Goal: Task Accomplishment & Management: Manage account settings

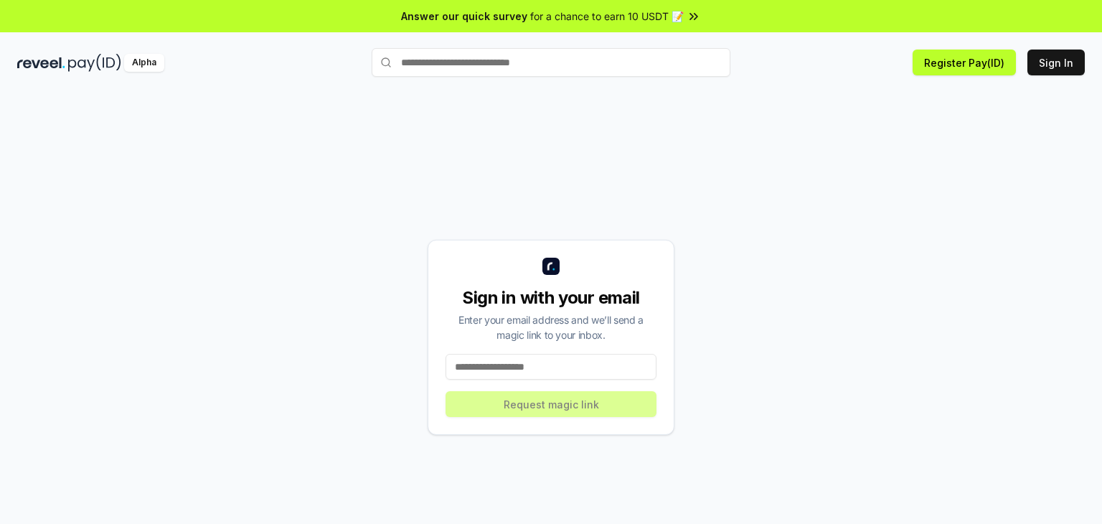
click at [560, 370] on input at bounding box center [551, 367] width 211 height 26
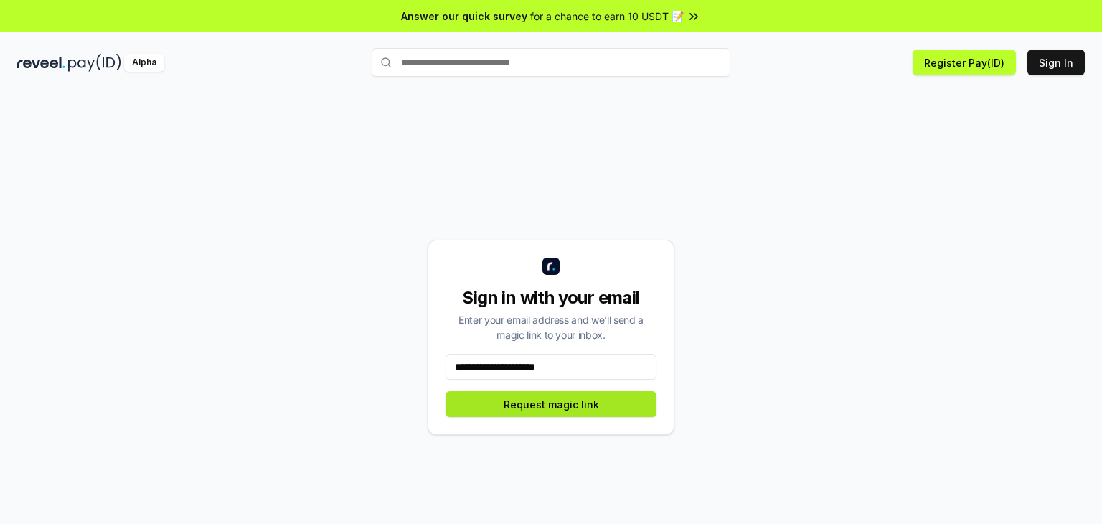
type input "**********"
click at [566, 408] on button "Request magic link" at bounding box center [551, 404] width 211 height 26
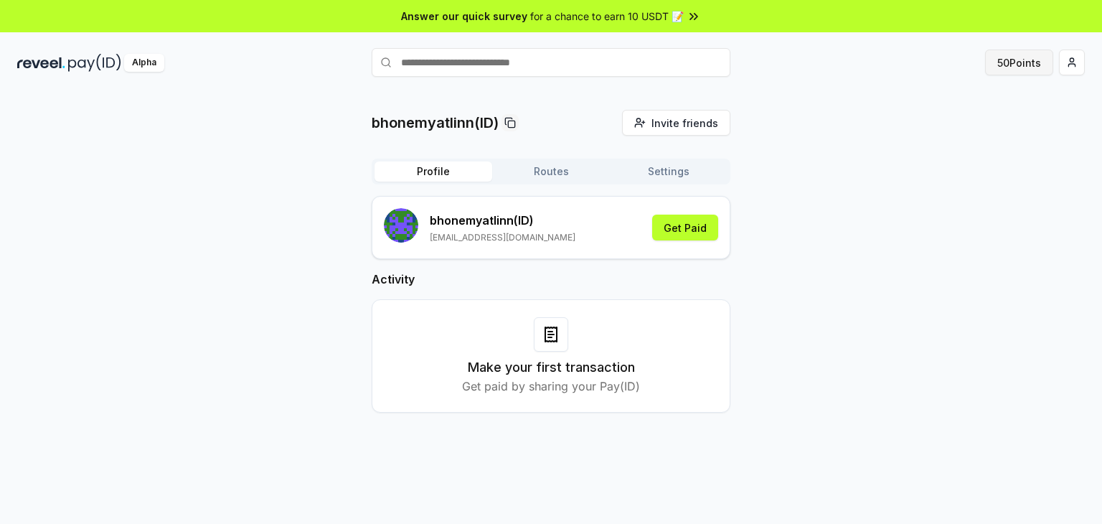
click at [1023, 63] on button "50 Points" at bounding box center [1019, 63] width 68 height 26
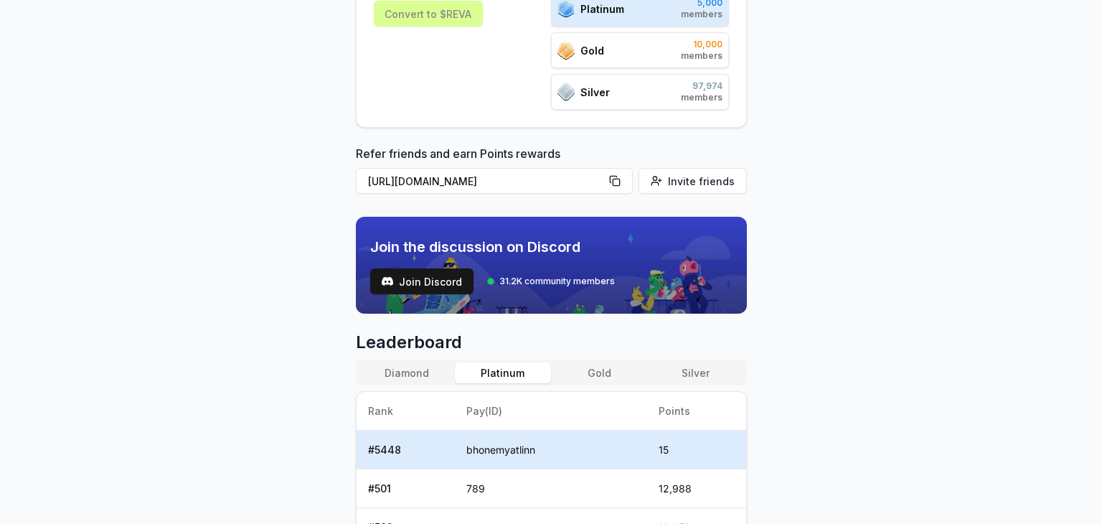
scroll to position [288, 0]
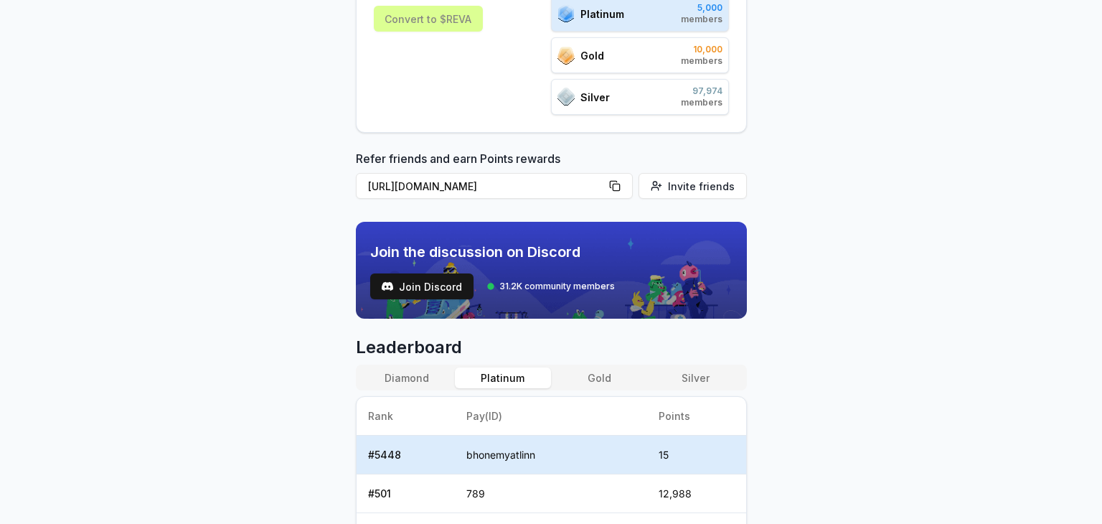
click at [659, 52] on div "Gold 10,000 members" at bounding box center [640, 55] width 178 height 36
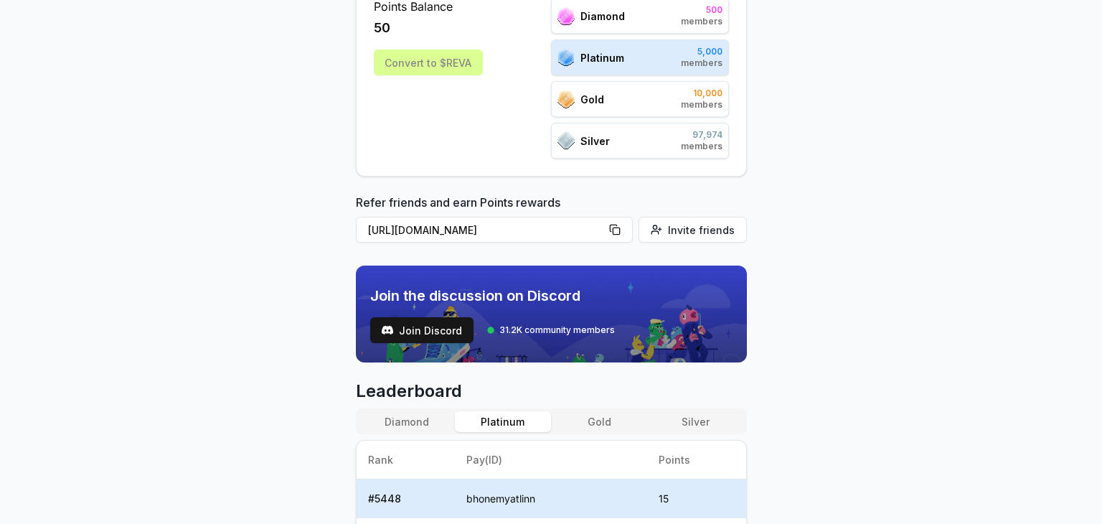
scroll to position [145, 0]
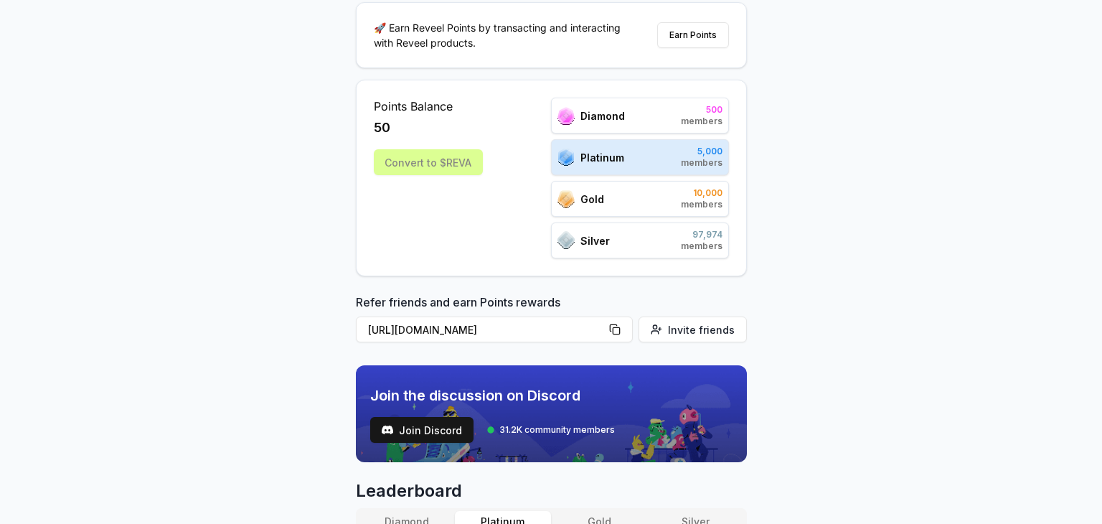
click at [655, 204] on div "Gold 10,000 members" at bounding box center [640, 199] width 178 height 36
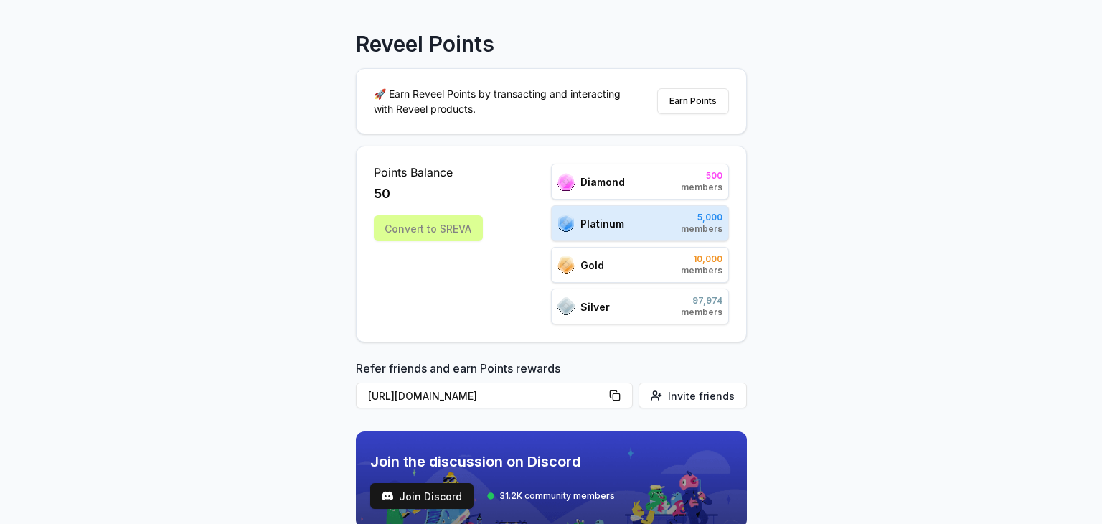
scroll to position [73, 0]
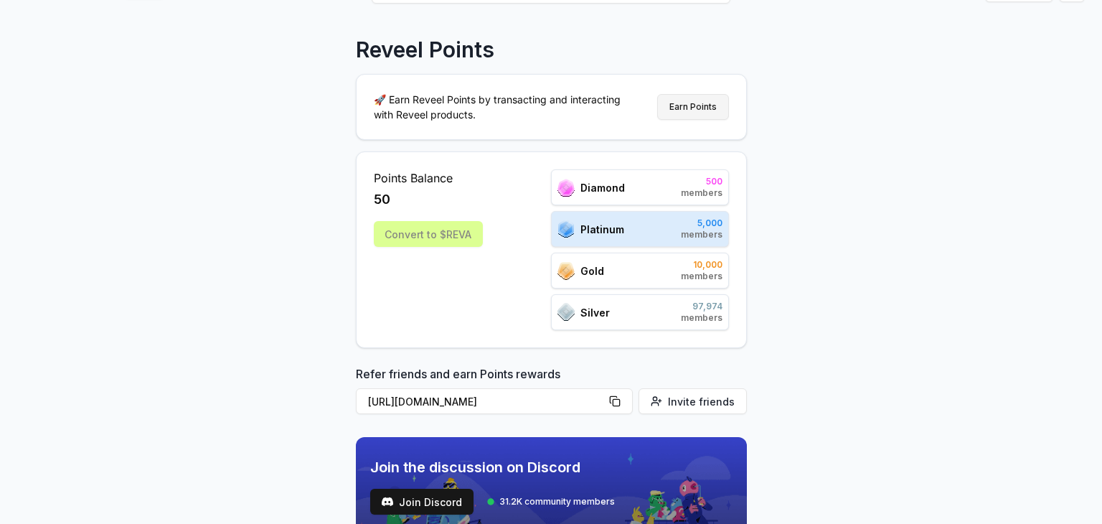
click at [691, 100] on button "Earn Points" at bounding box center [693, 107] width 72 height 26
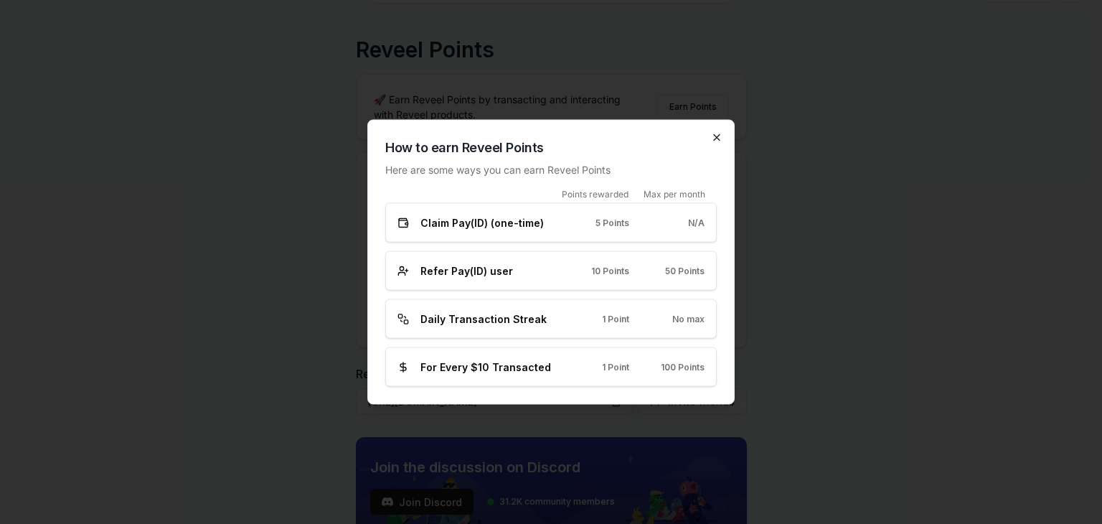
click at [714, 142] on icon "button" at bounding box center [716, 137] width 11 height 11
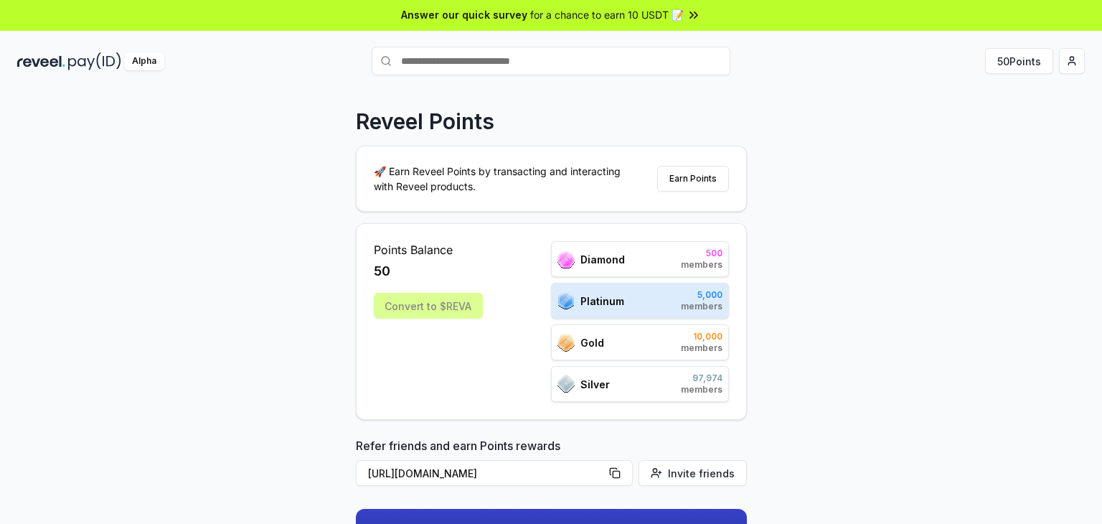
scroll to position [0, 0]
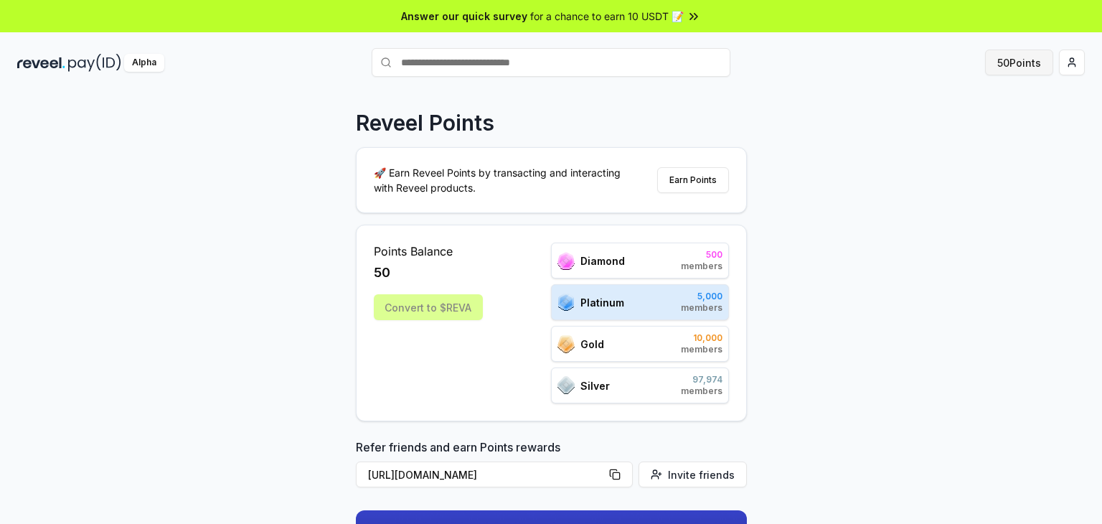
click at [1010, 58] on button "50 Points" at bounding box center [1019, 63] width 68 height 26
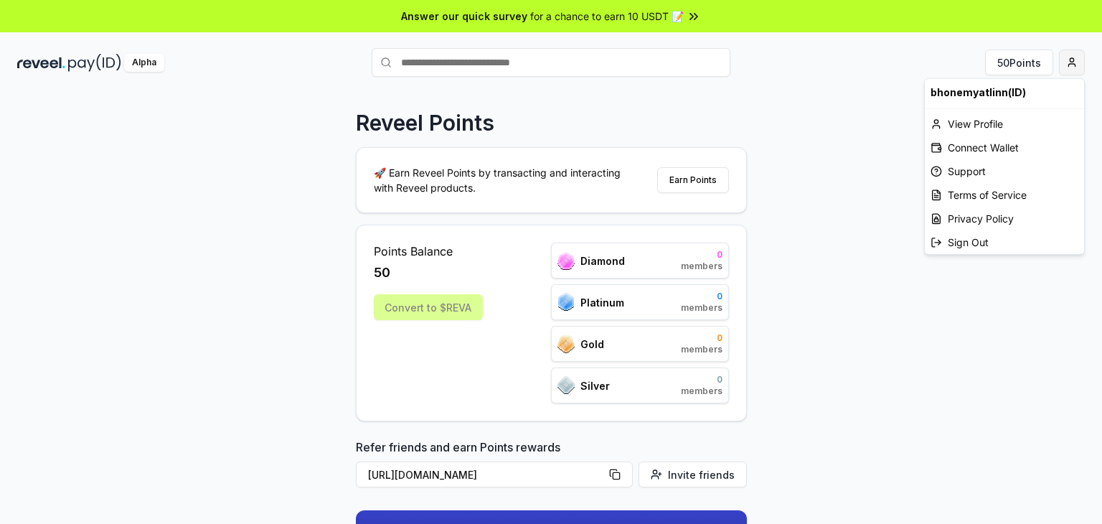
click at [1065, 55] on html "Answer our quick survey for a chance to earn 10 USDT 📝 Alpha 50 Points Reveel P…" at bounding box center [551, 262] width 1102 height 524
click at [1008, 141] on div "Connect Wallet" at bounding box center [1004, 148] width 159 height 24
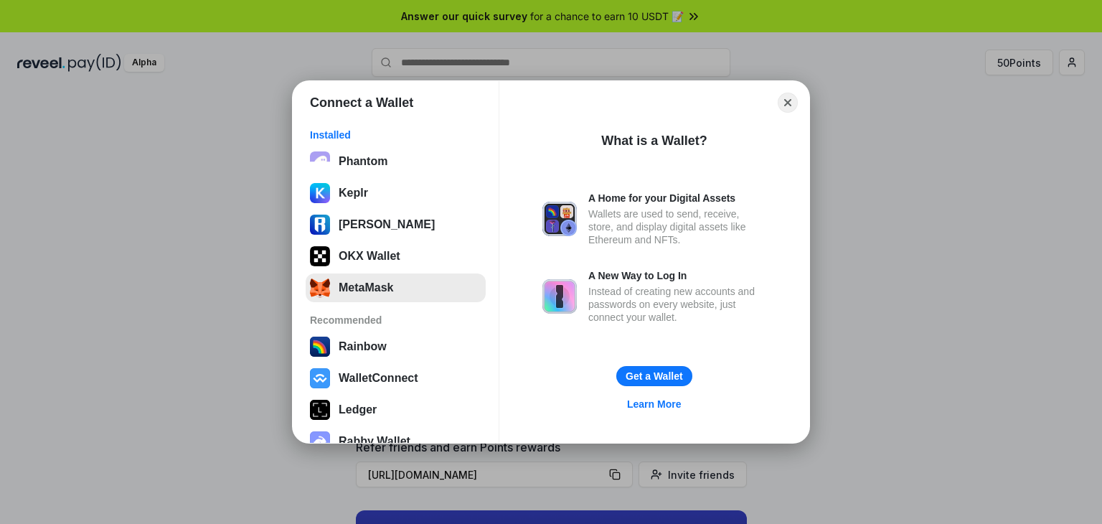
click at [387, 279] on button "MetaMask" at bounding box center [396, 287] width 180 height 29
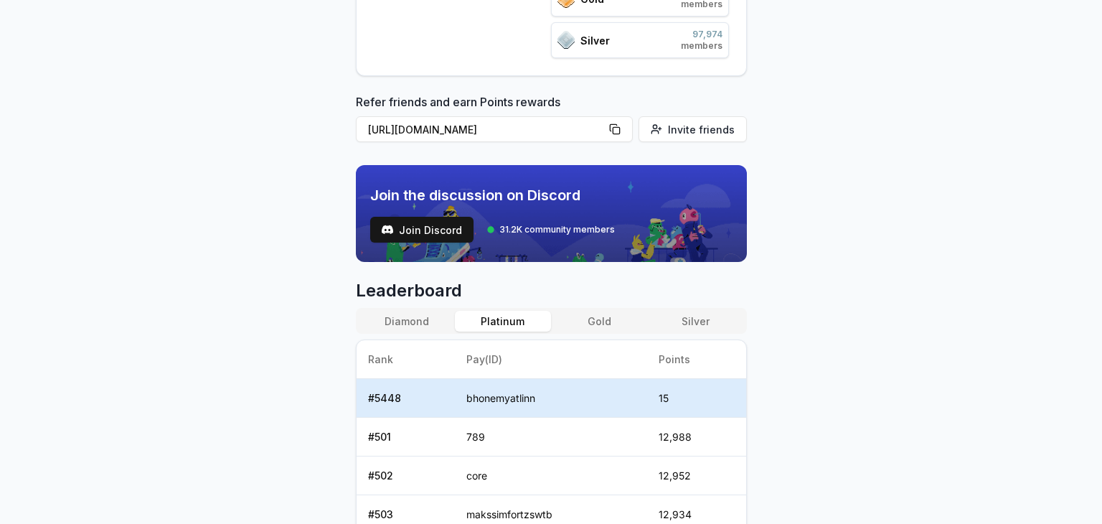
scroll to position [359, 0]
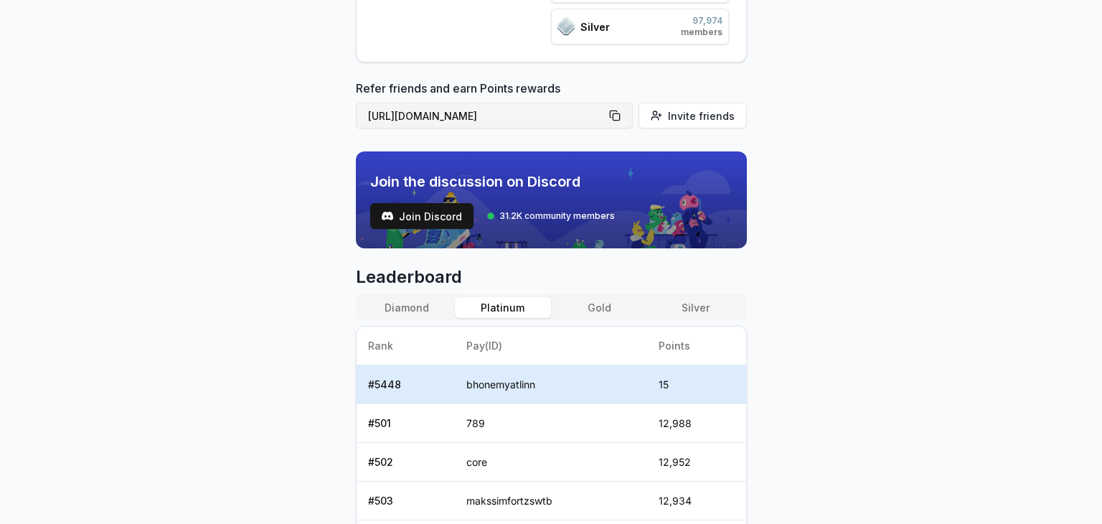
click at [617, 112] on button "[URL][DOMAIN_NAME]" at bounding box center [494, 116] width 277 height 26
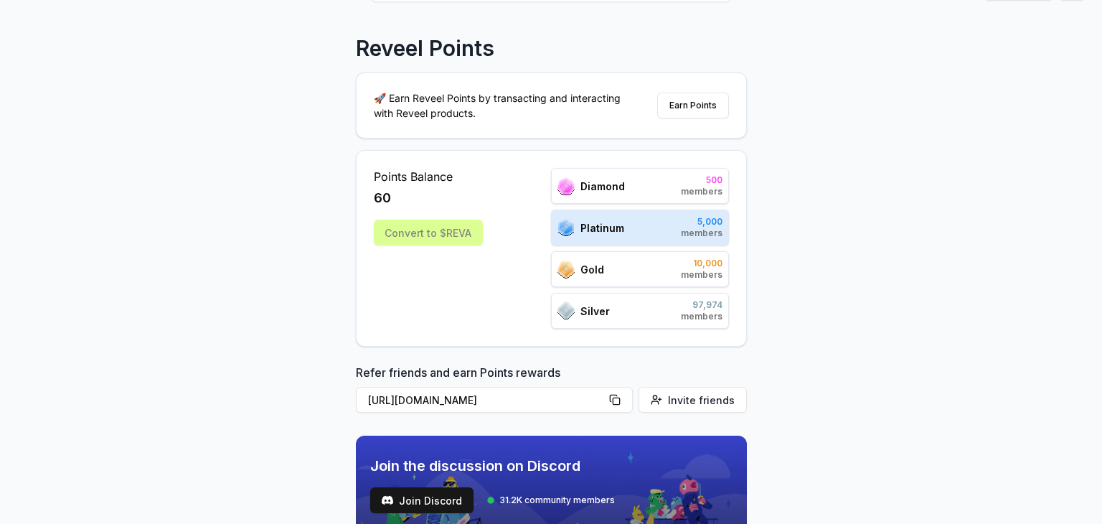
scroll to position [72, 0]
